Goal: Obtain resource: Obtain resource

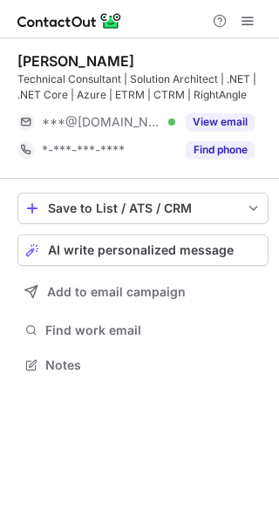
scroll to position [353, 279]
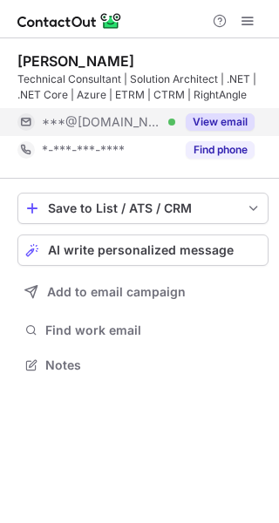
click at [206, 118] on button "View email" at bounding box center [220, 121] width 69 height 17
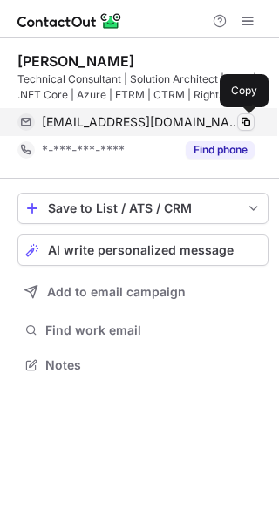
click at [250, 123] on span at bounding box center [246, 122] width 14 height 14
